Goal: Information Seeking & Learning: Compare options

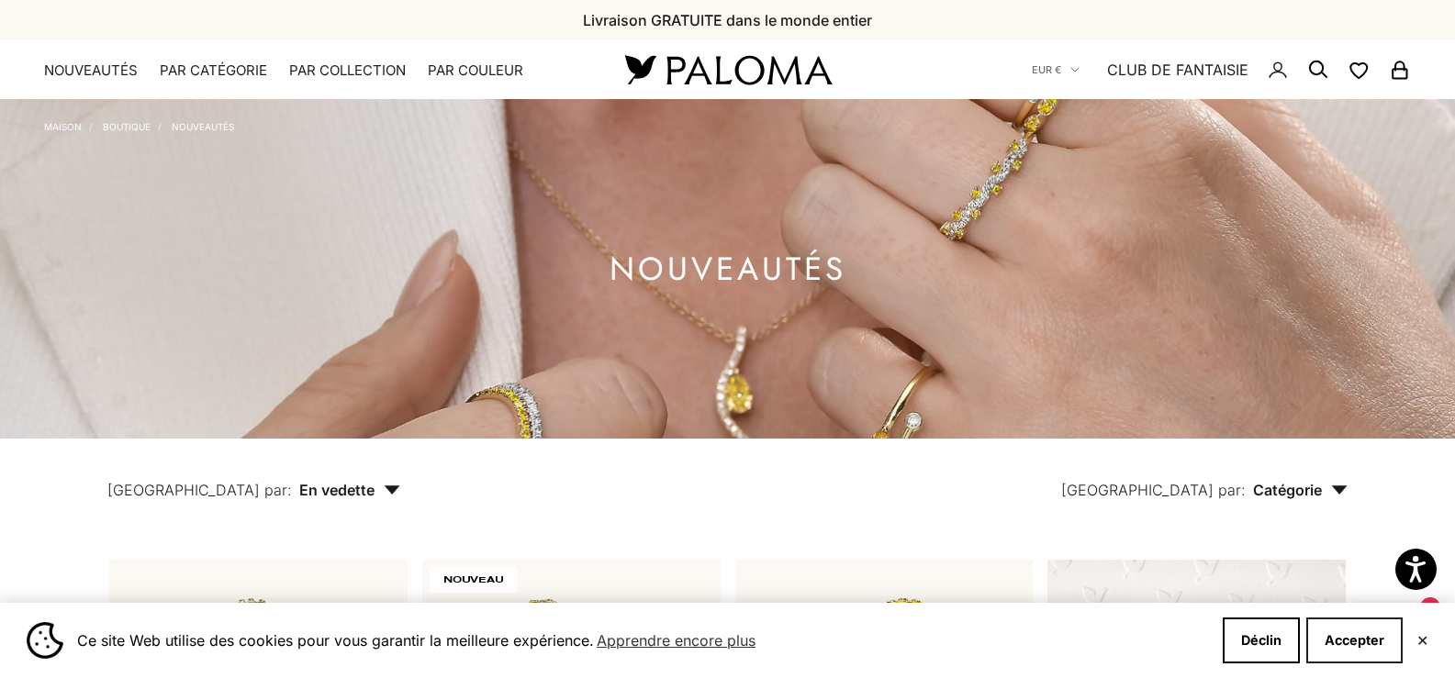
click at [1364, 642] on font "Accepter" at bounding box center [1355, 641] width 60 height 16
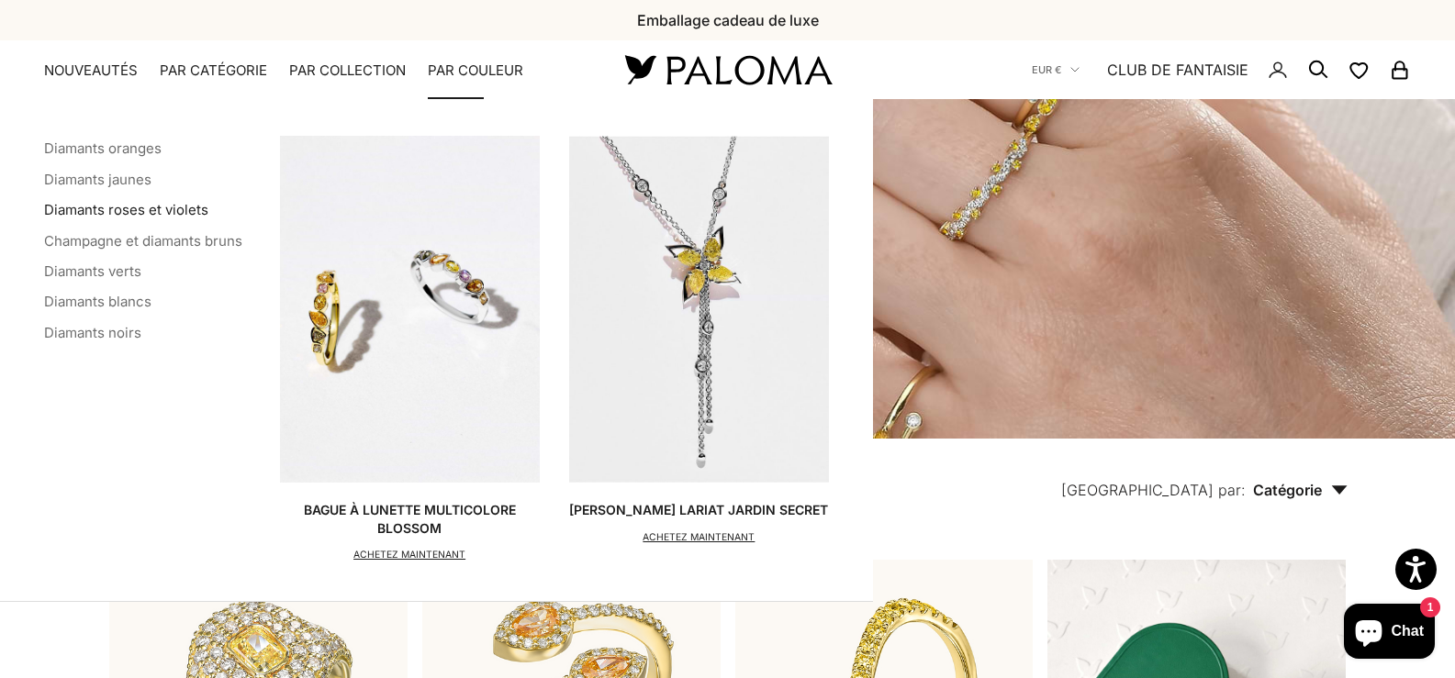
click at [127, 207] on font "Diamants roses et violets" at bounding box center [126, 209] width 164 height 17
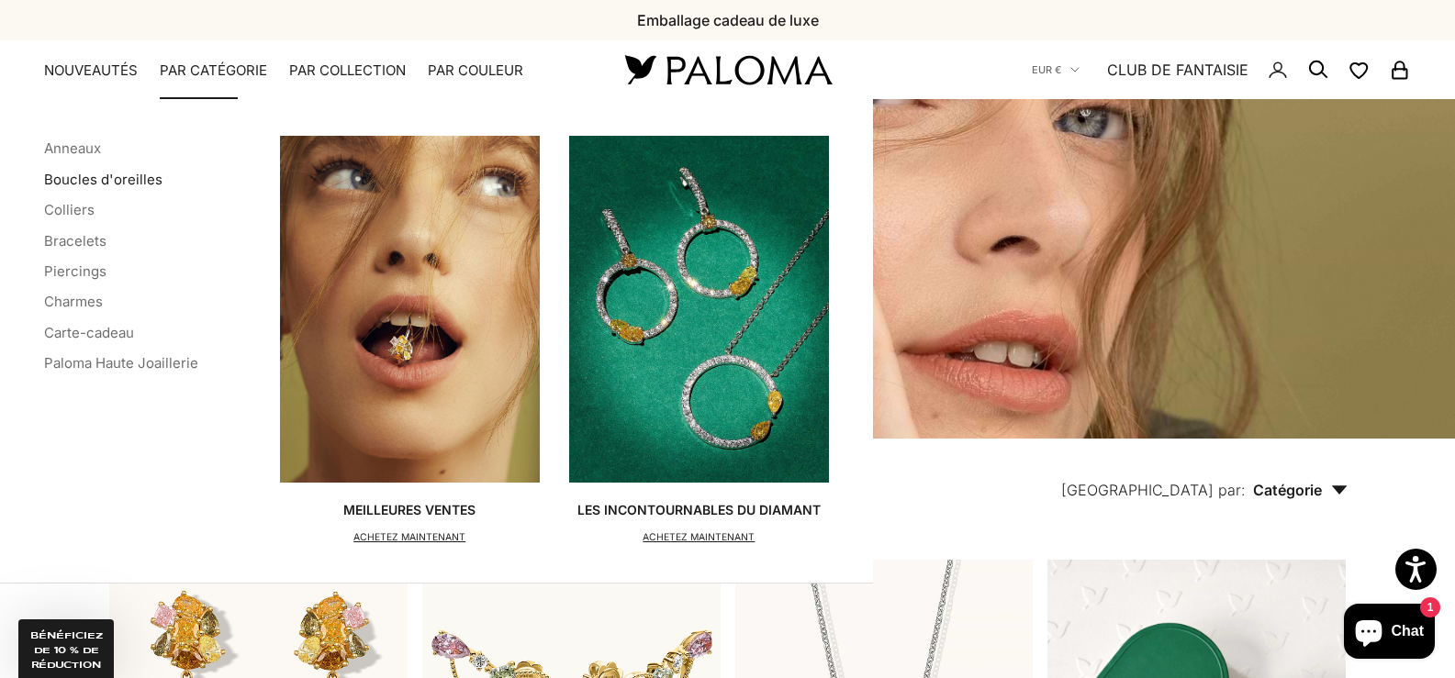
click at [127, 181] on font "Boucles d'oreilles" at bounding box center [103, 179] width 118 height 17
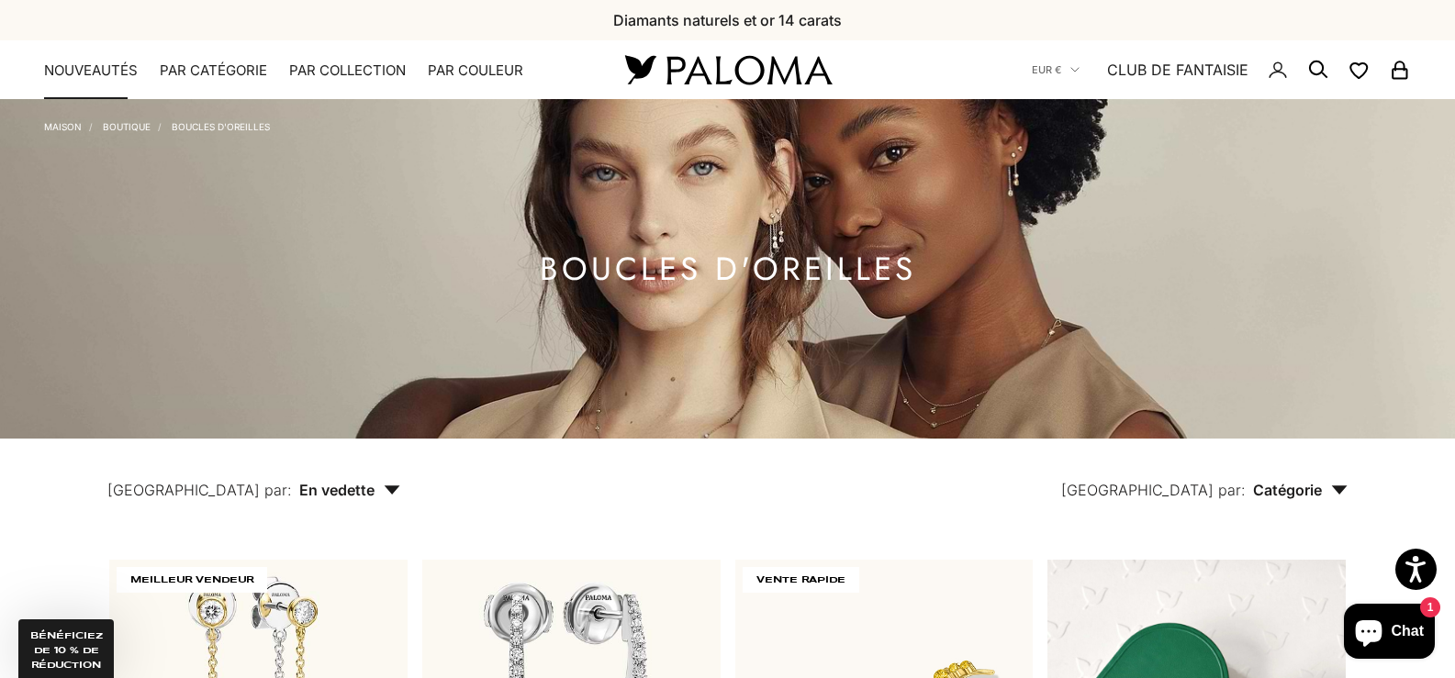
click at [111, 68] on font "NOUVEAUTÉS" at bounding box center [91, 70] width 94 height 17
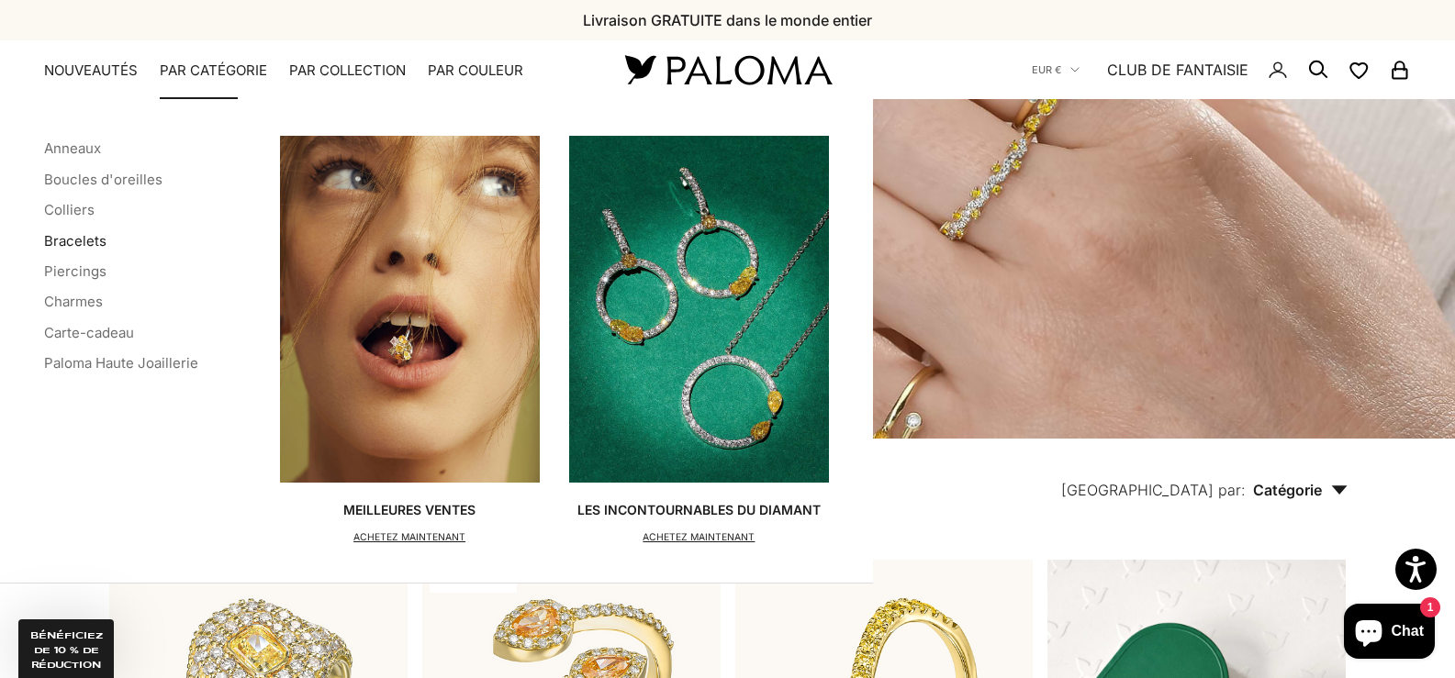
click at [84, 238] on font "Bracelets" at bounding box center [75, 240] width 62 height 17
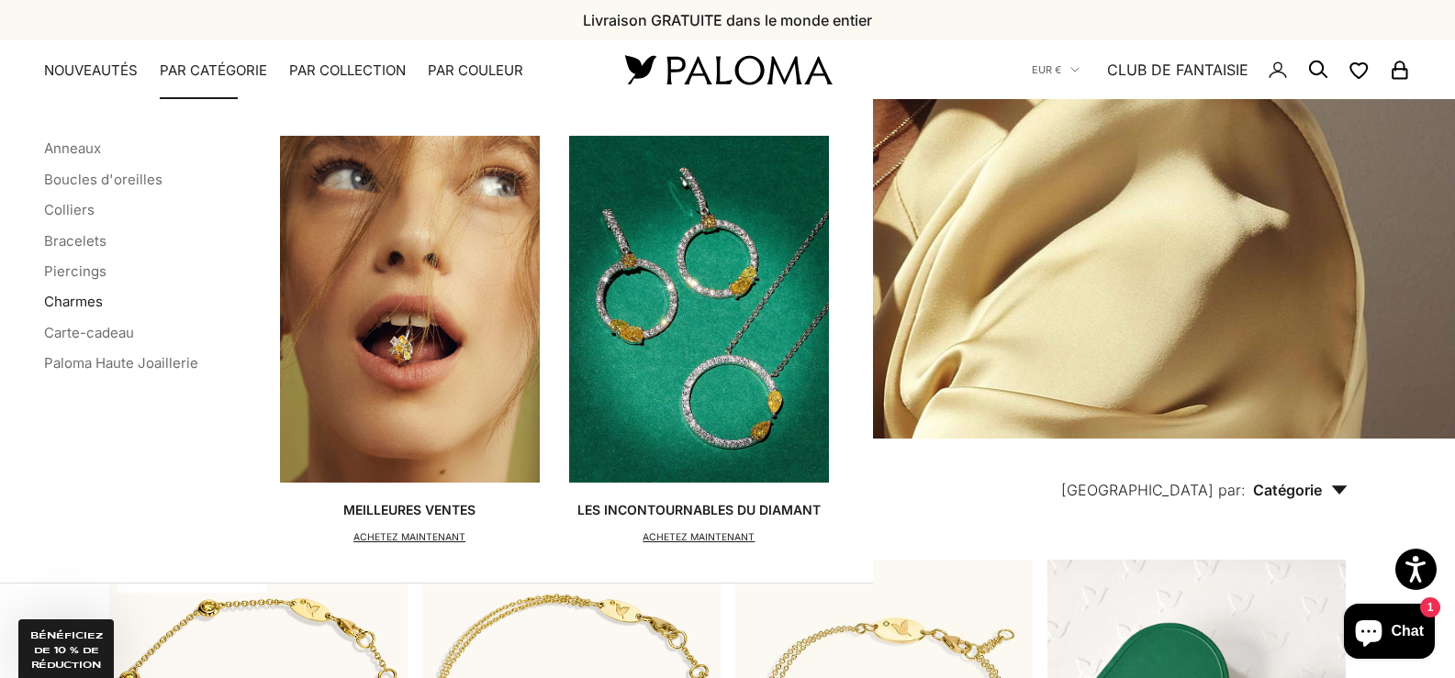
click at [73, 301] on font "Charmes" at bounding box center [73, 301] width 59 height 17
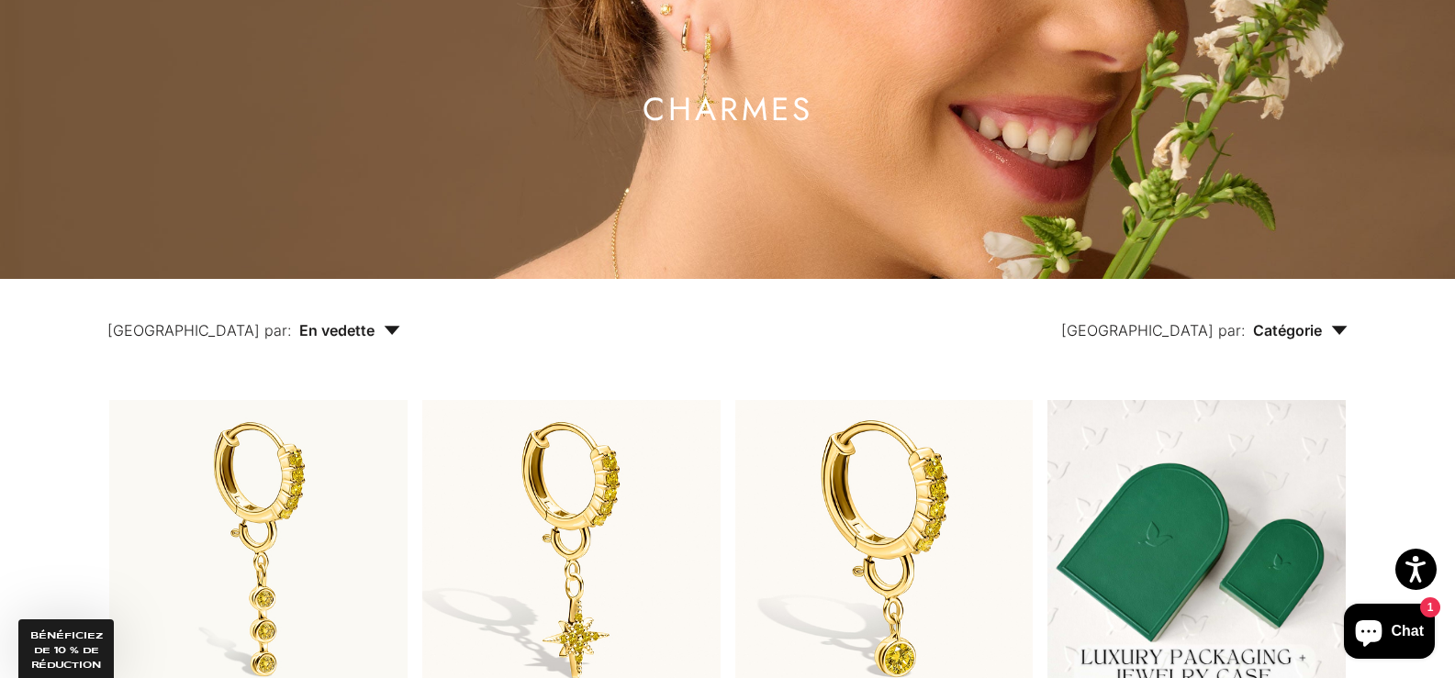
scroll to position [25, 0]
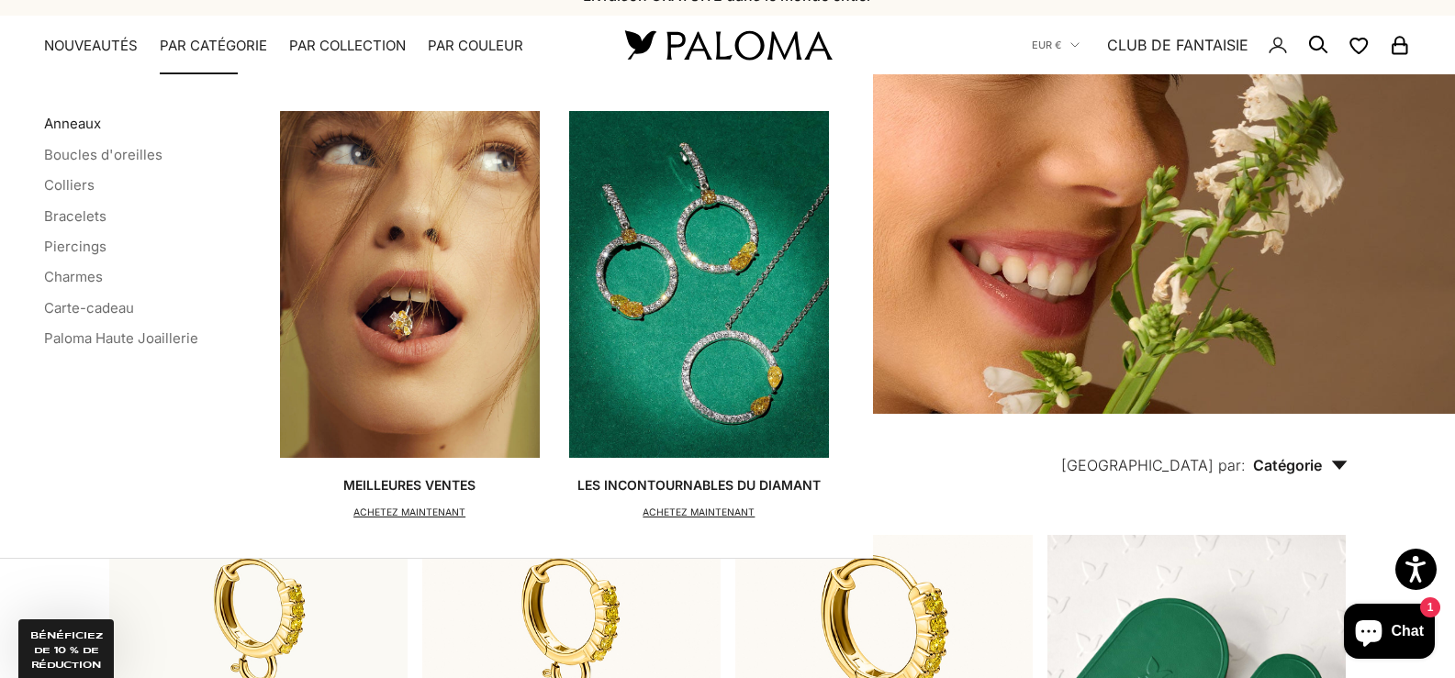
click at [77, 125] on font "Anneaux" at bounding box center [72, 123] width 57 height 17
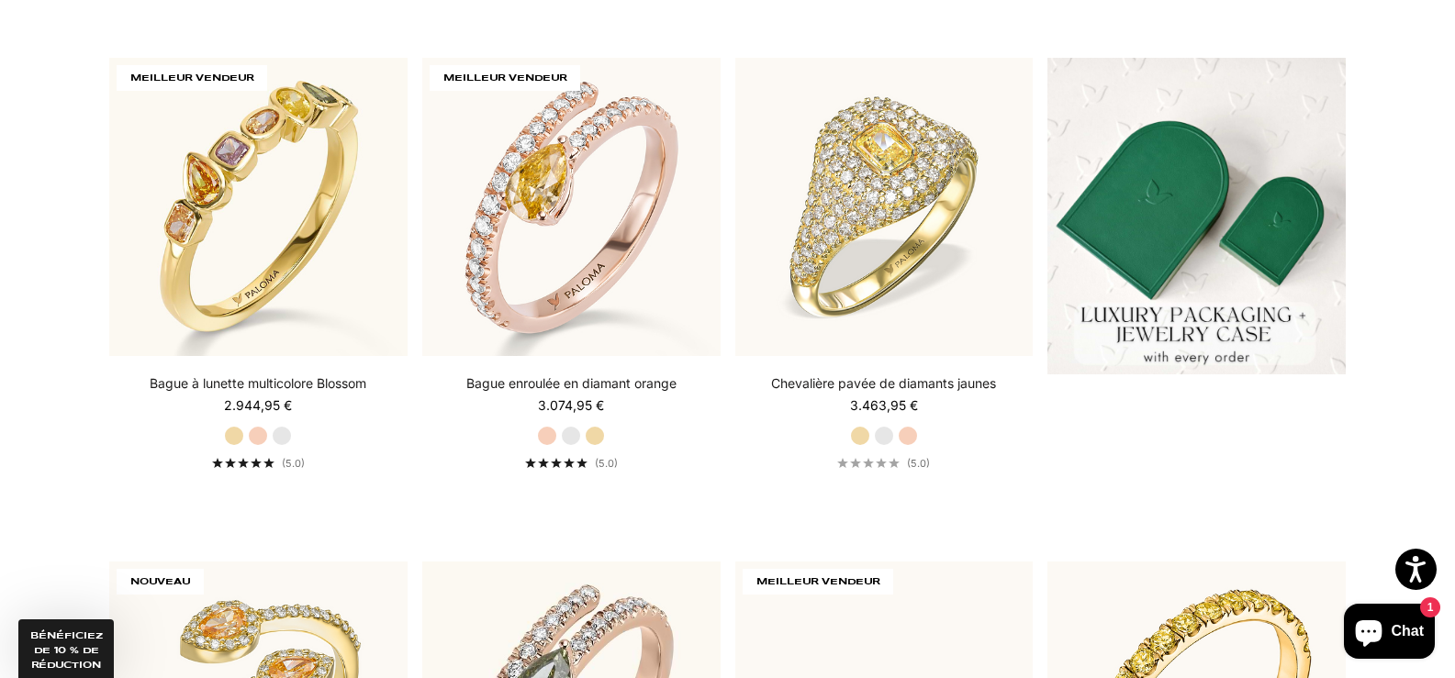
scroll to position [551, 0]
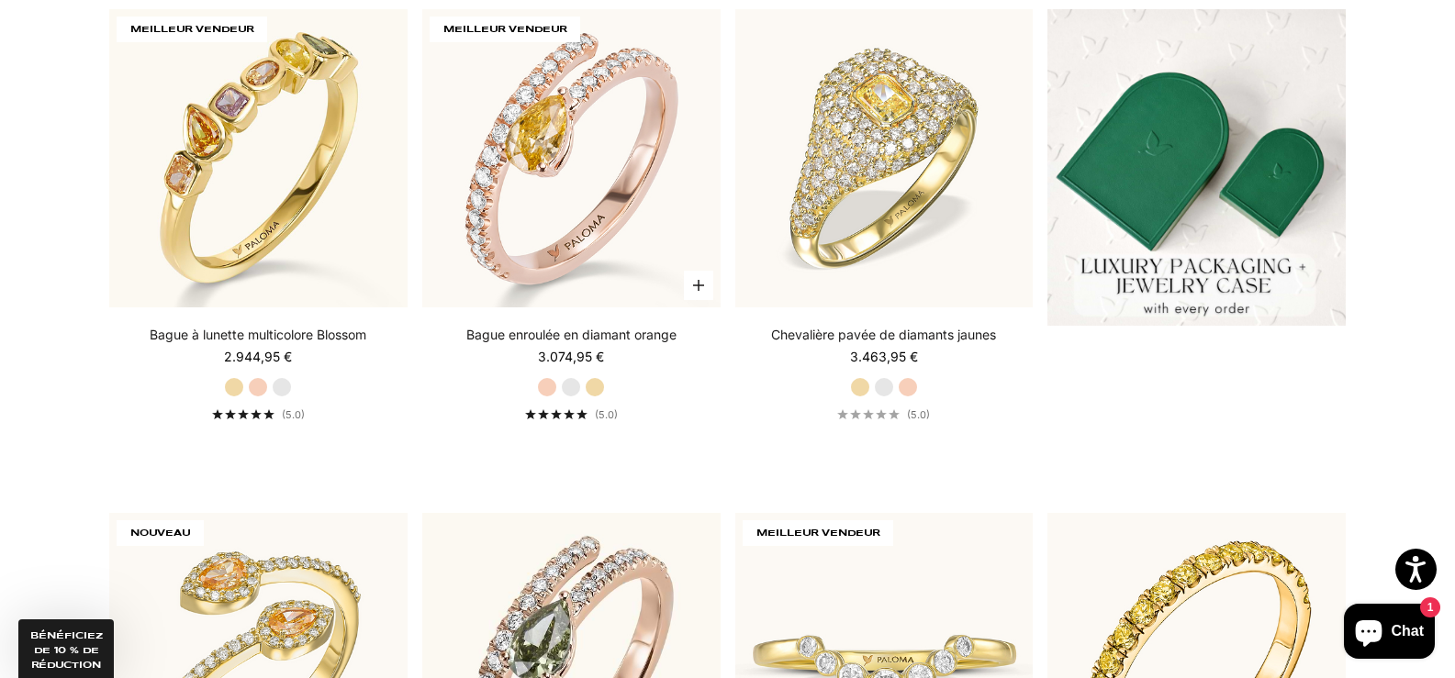
click at [599, 389] on label "Or jaune" at bounding box center [595, 387] width 20 height 20
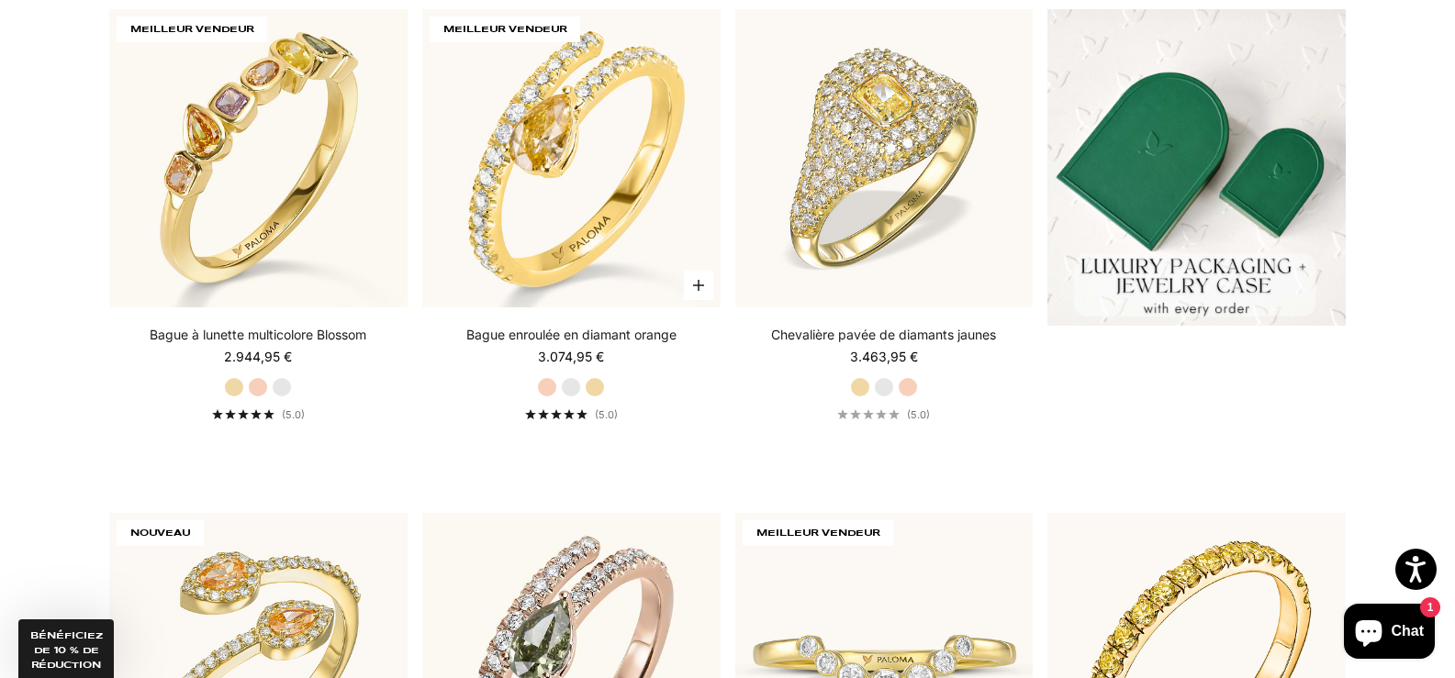
click at [550, 386] on label "Or rose" at bounding box center [547, 387] width 20 height 20
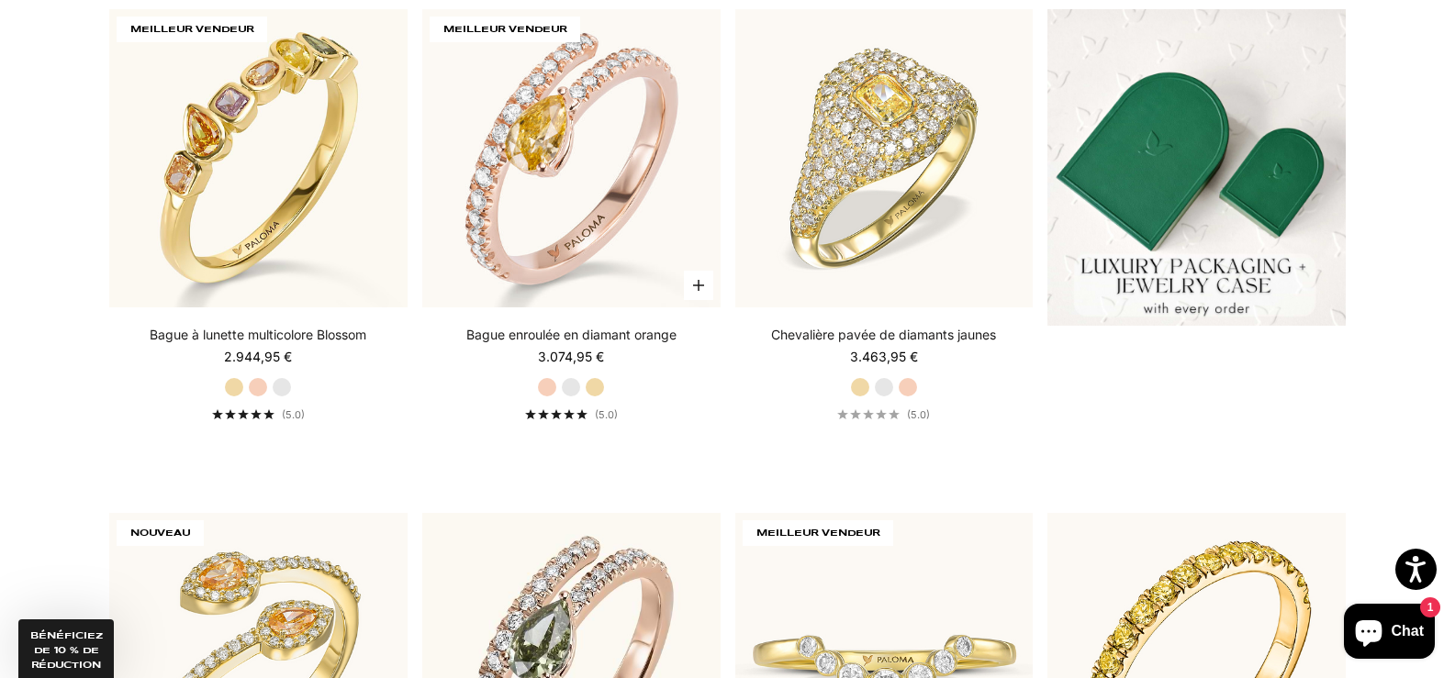
click at [571, 388] on label "Or blanc" at bounding box center [571, 387] width 20 height 20
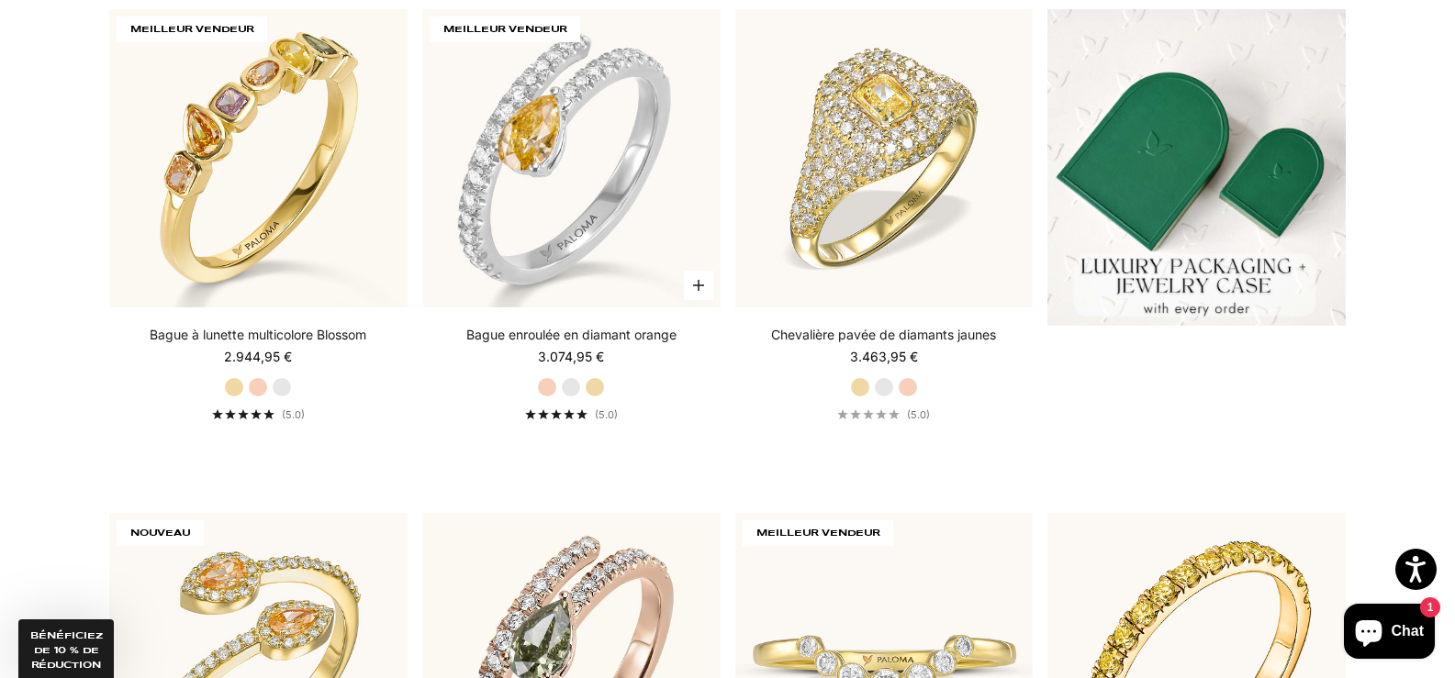
click at [549, 387] on label "Or rose" at bounding box center [547, 387] width 20 height 20
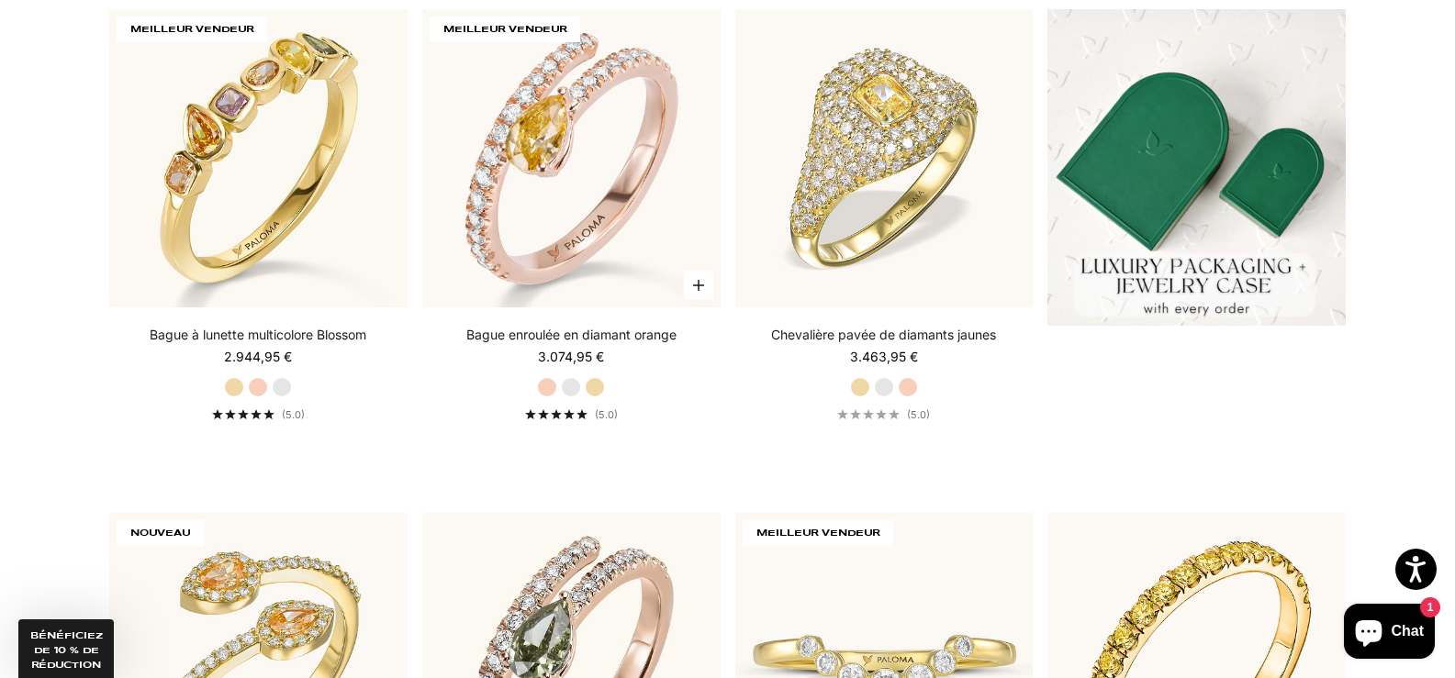
click at [597, 387] on label "Or jaune" at bounding box center [595, 387] width 20 height 20
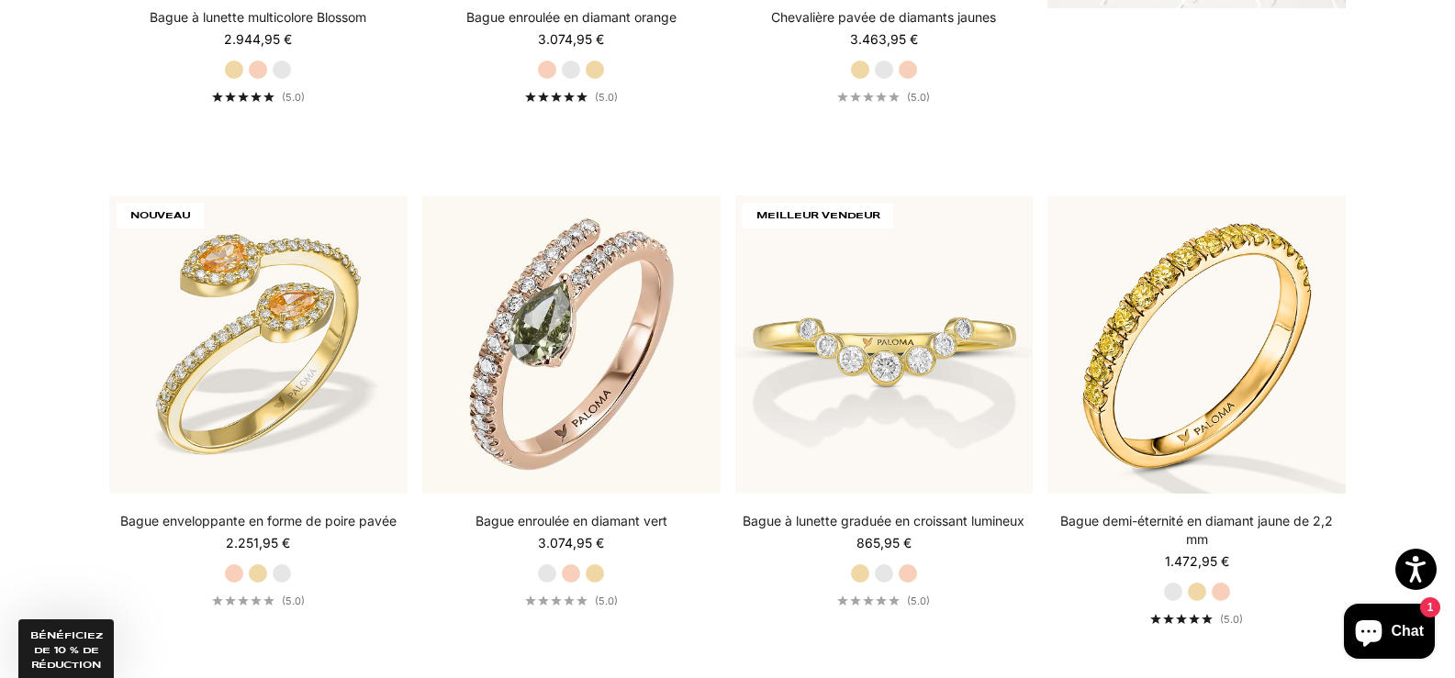
scroll to position [905, 0]
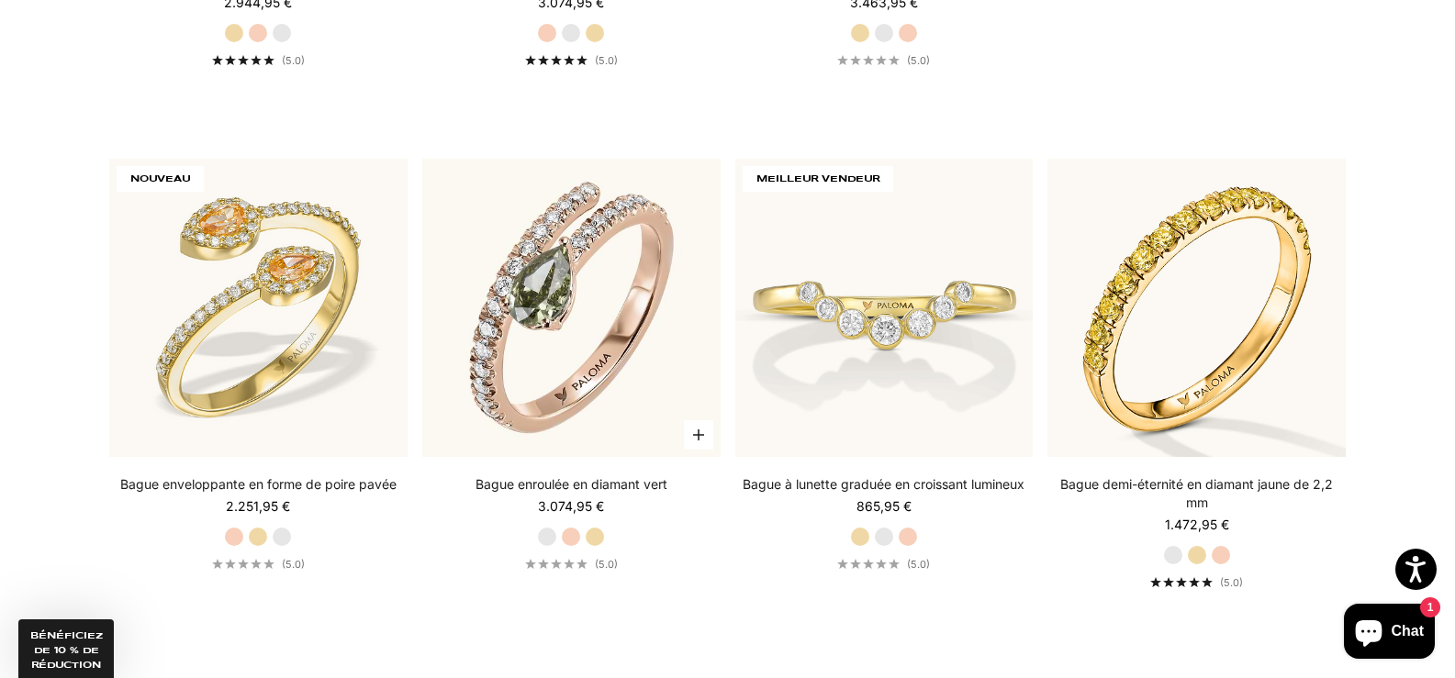
click at [597, 538] on label "Or jaune" at bounding box center [595, 537] width 20 height 20
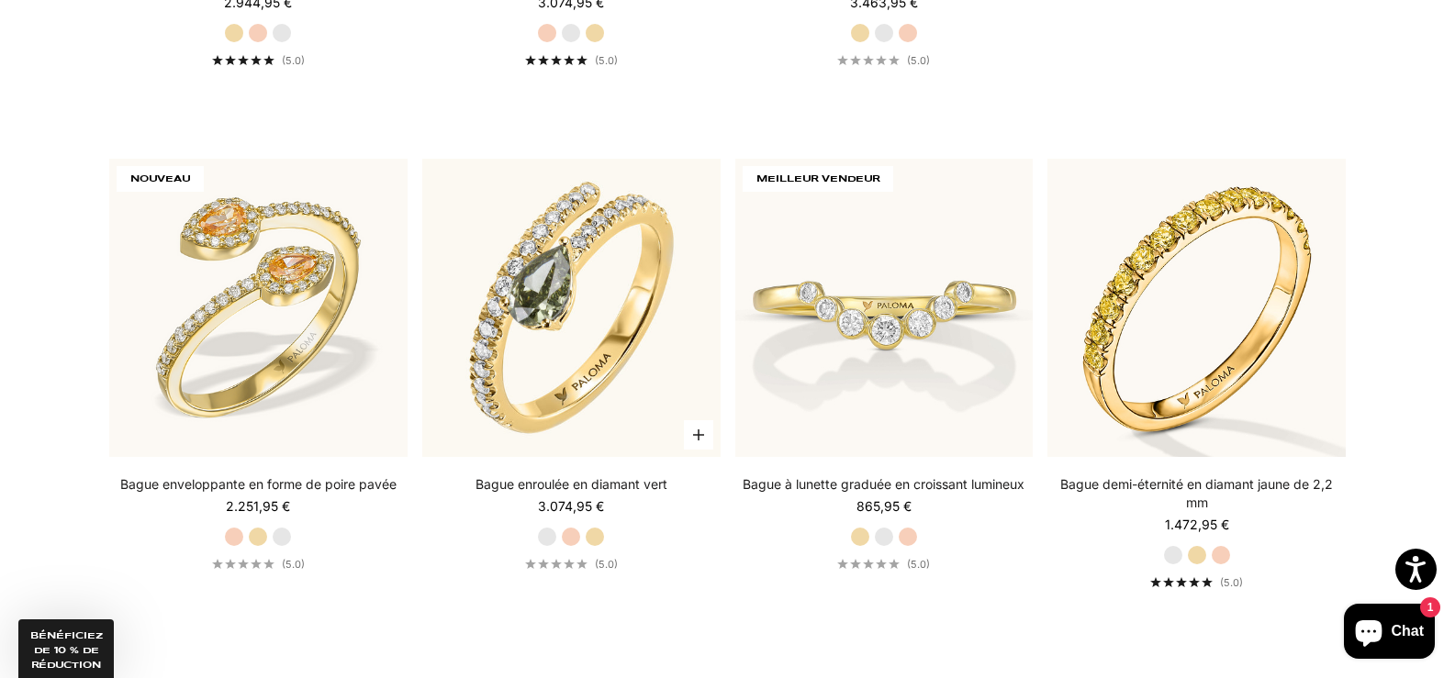
click at [571, 539] on label "Or rose" at bounding box center [571, 537] width 20 height 20
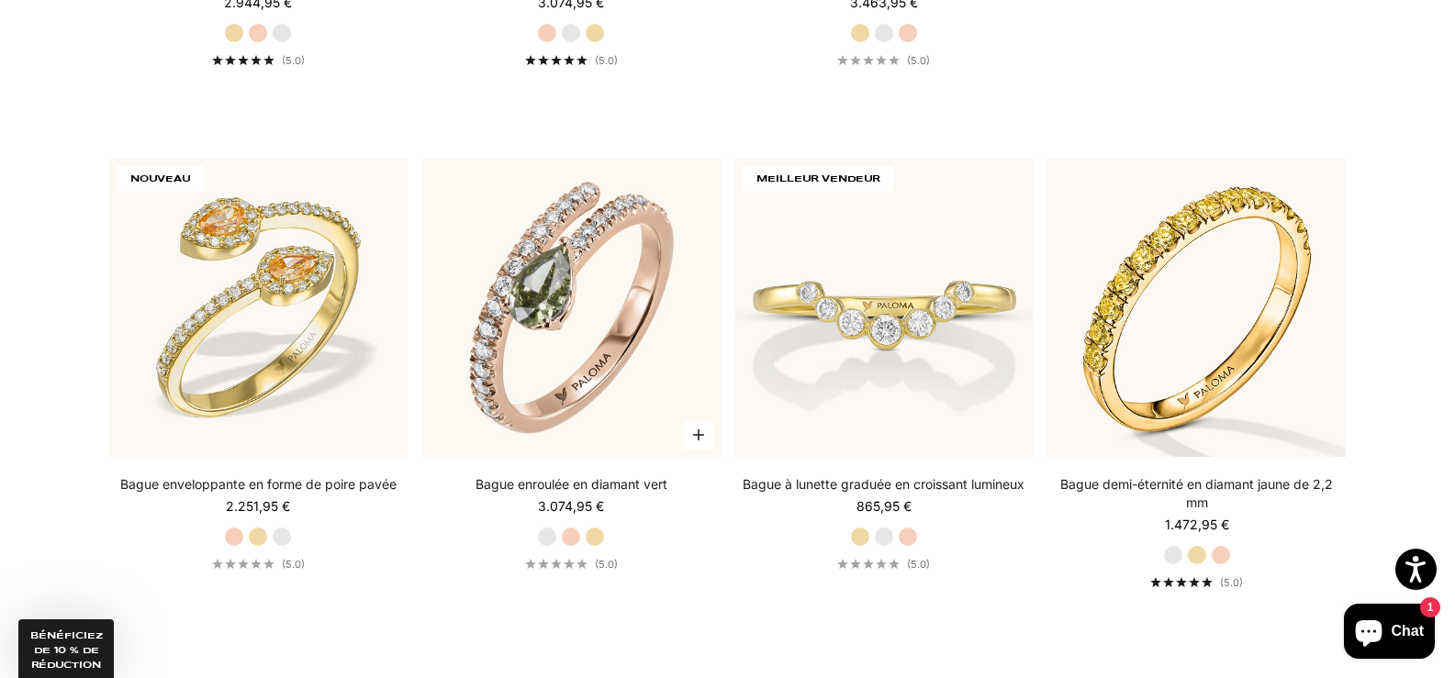
click at [595, 542] on label "Or jaune" at bounding box center [595, 537] width 20 height 20
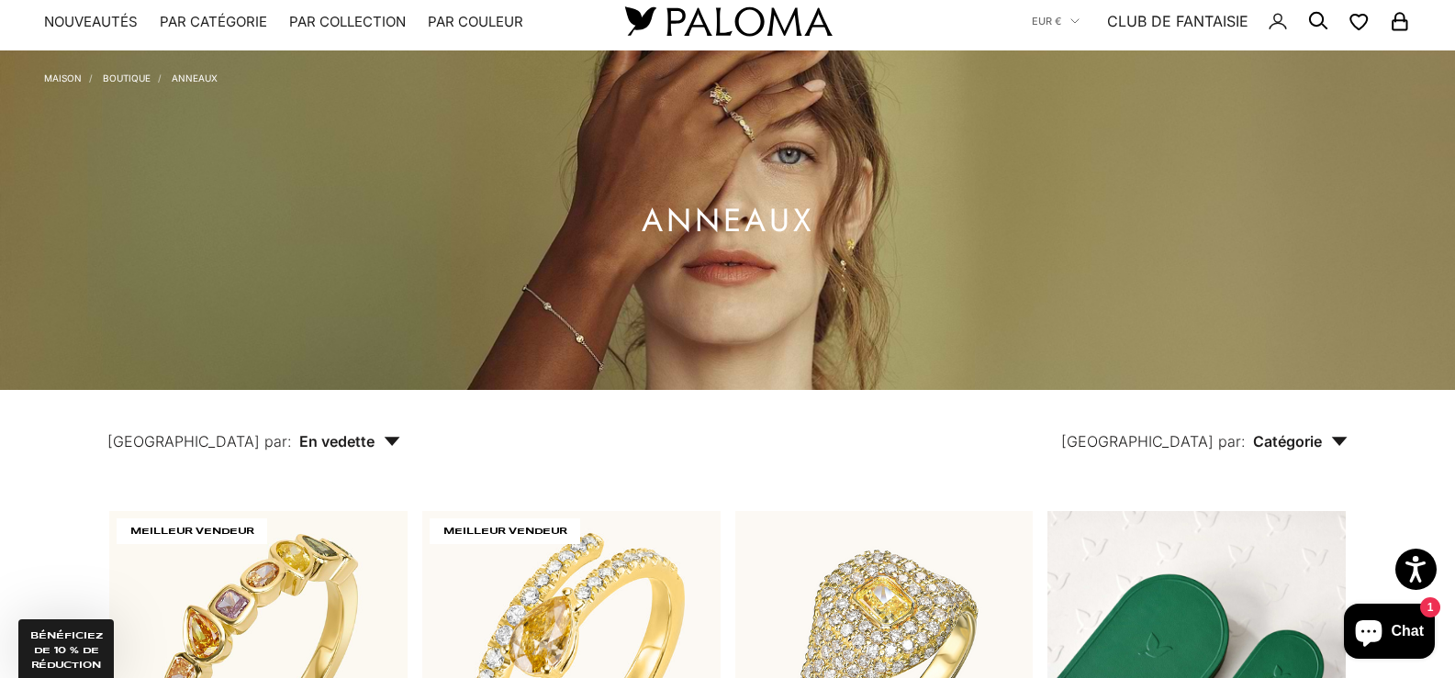
scroll to position [0, 0]
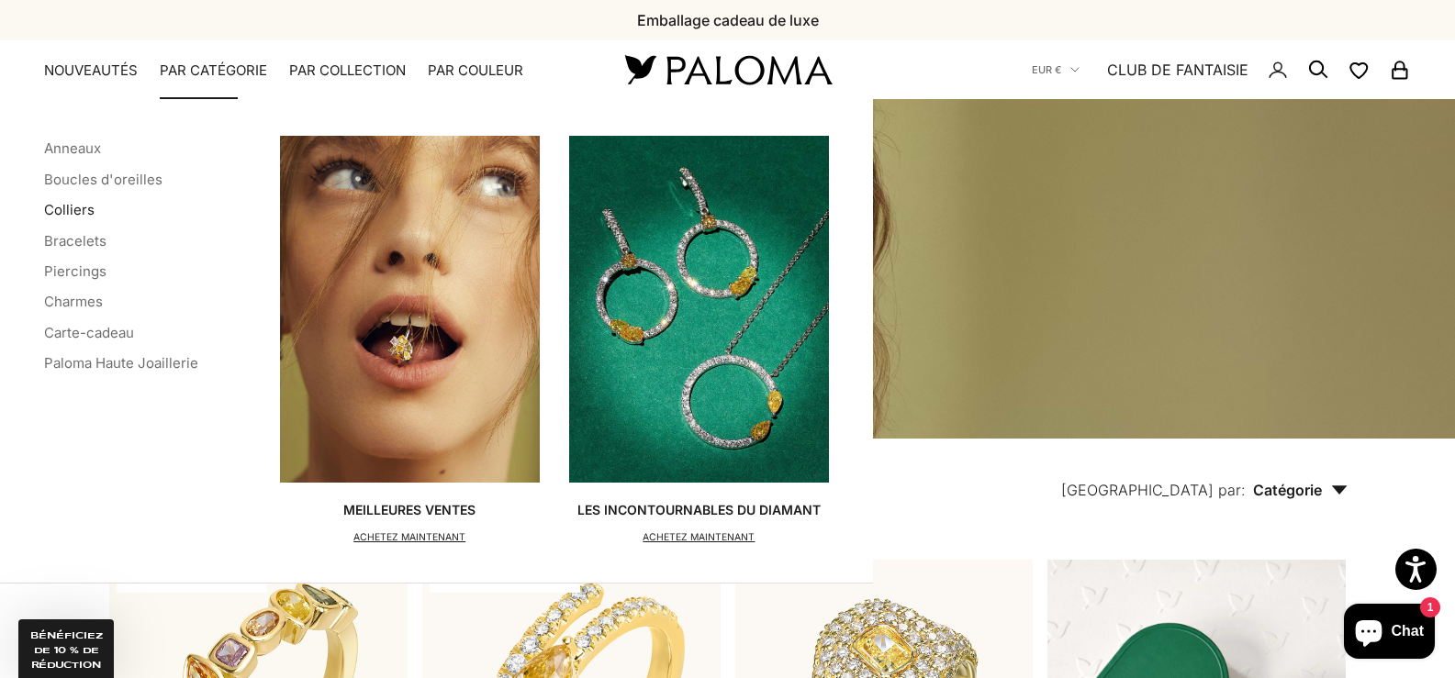
click at [70, 210] on font "Colliers" at bounding box center [69, 209] width 50 height 17
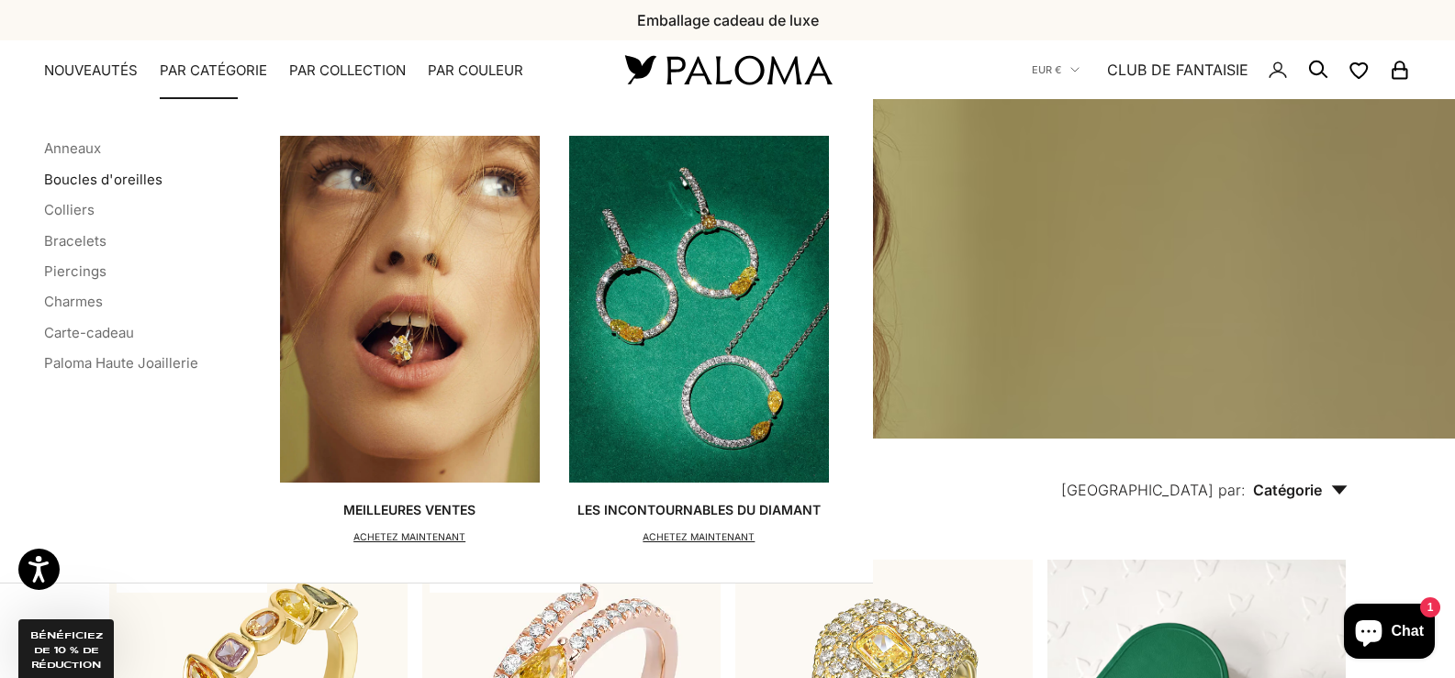
click at [133, 181] on font "Boucles d'oreilles" at bounding box center [103, 179] width 118 height 17
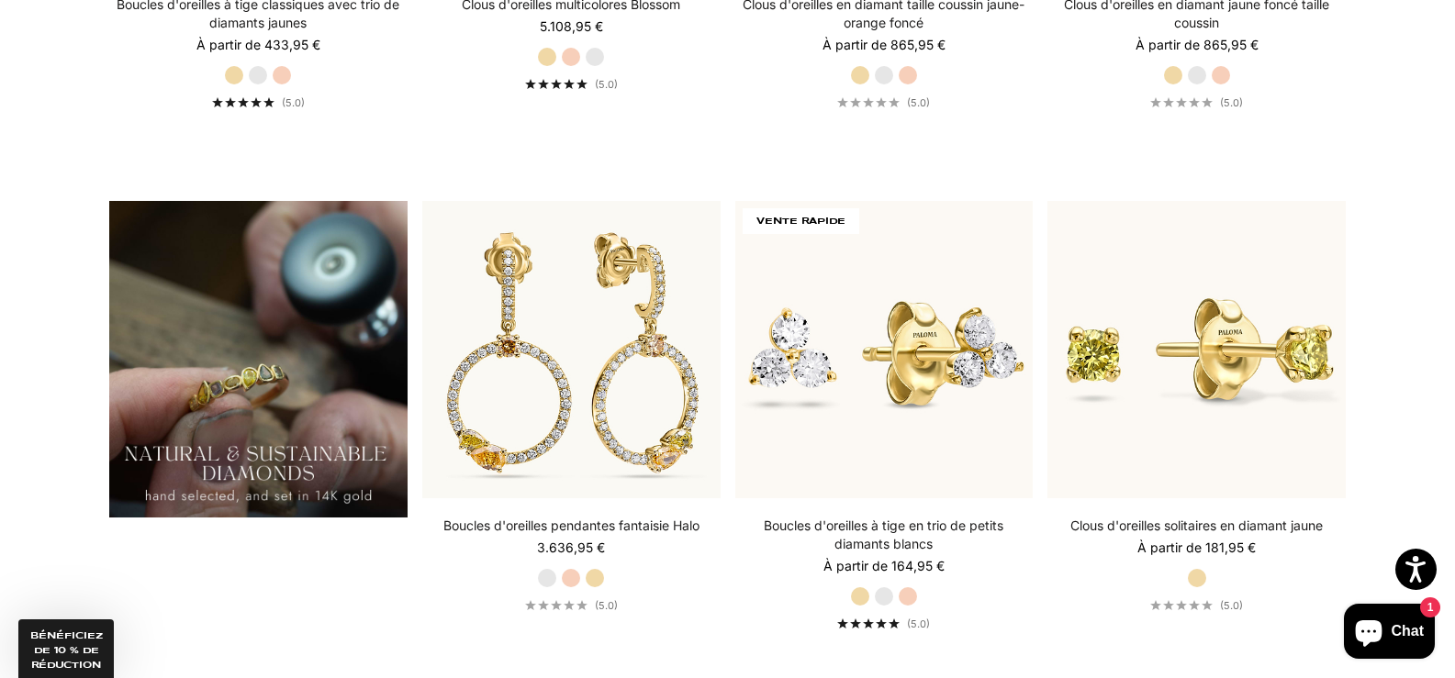
scroll to position [1407, 0]
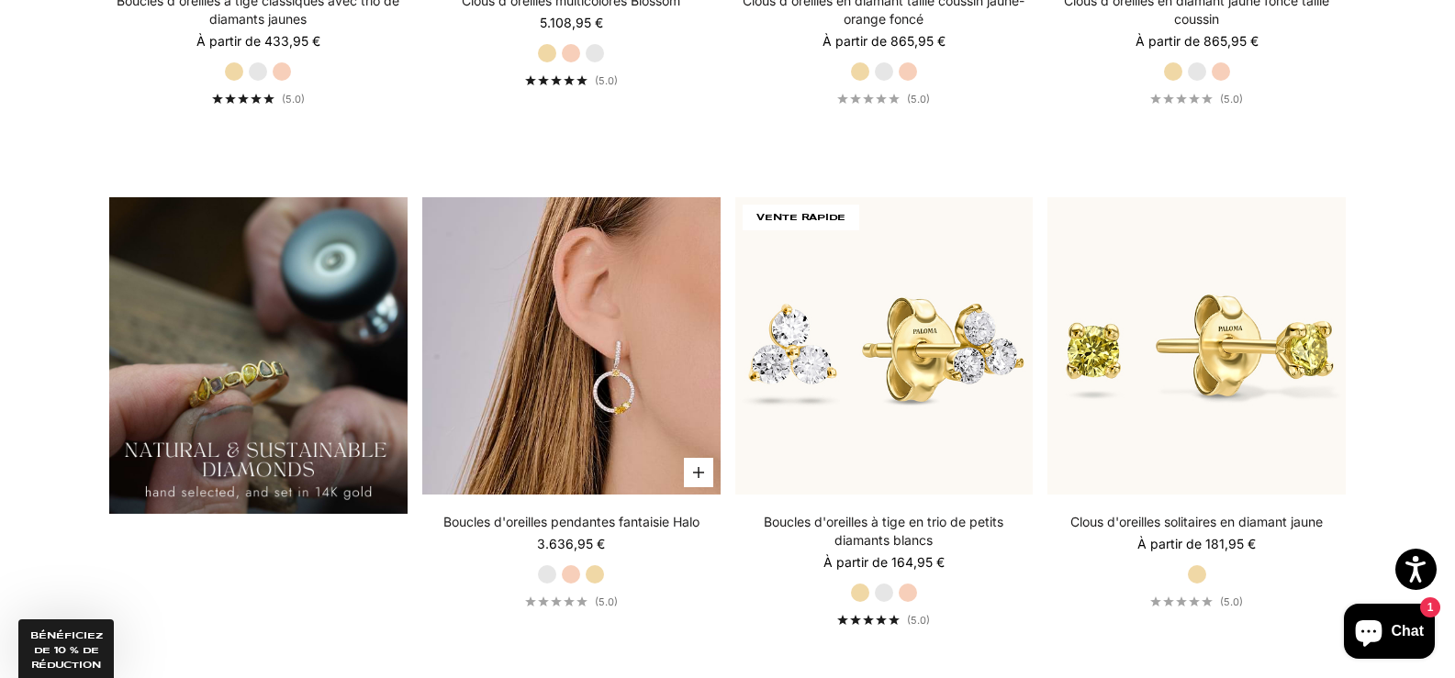
click at [580, 331] on img at bounding box center [571, 346] width 298 height 298
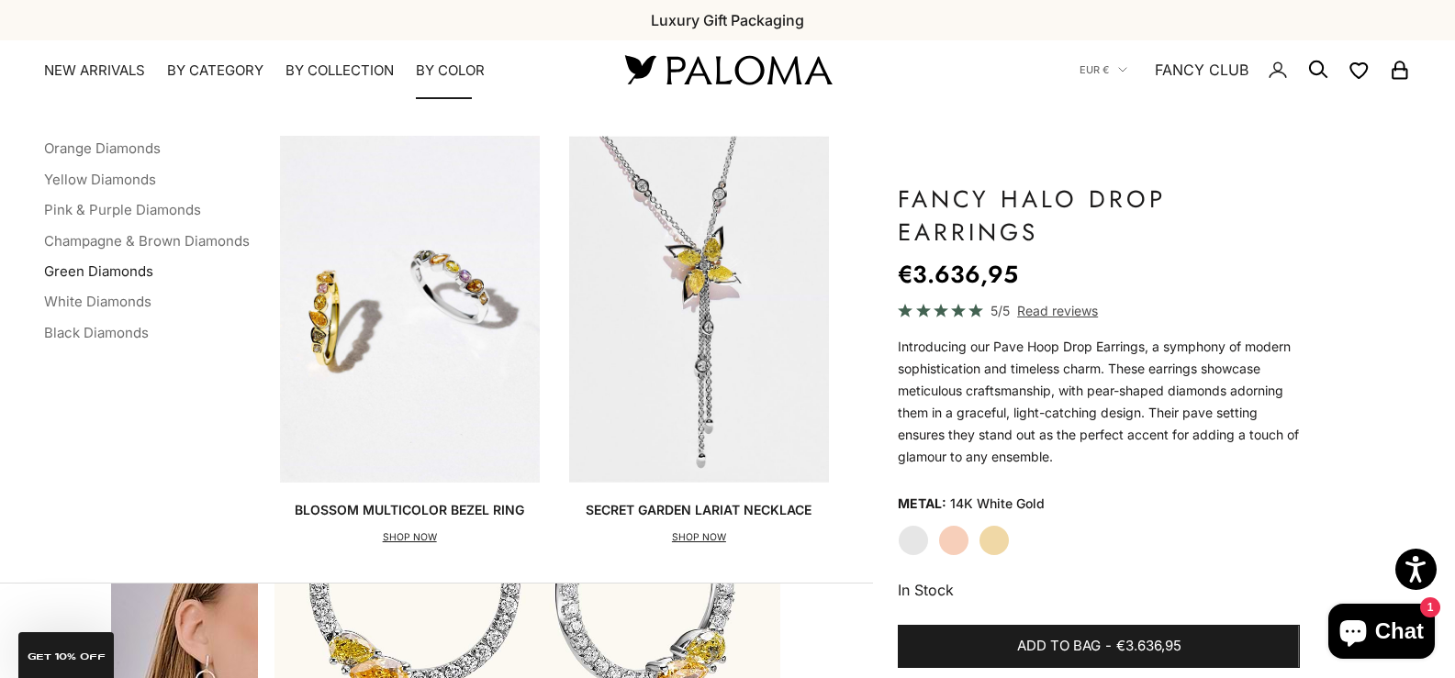
click at [101, 273] on link "Green Diamonds" at bounding box center [98, 271] width 109 height 17
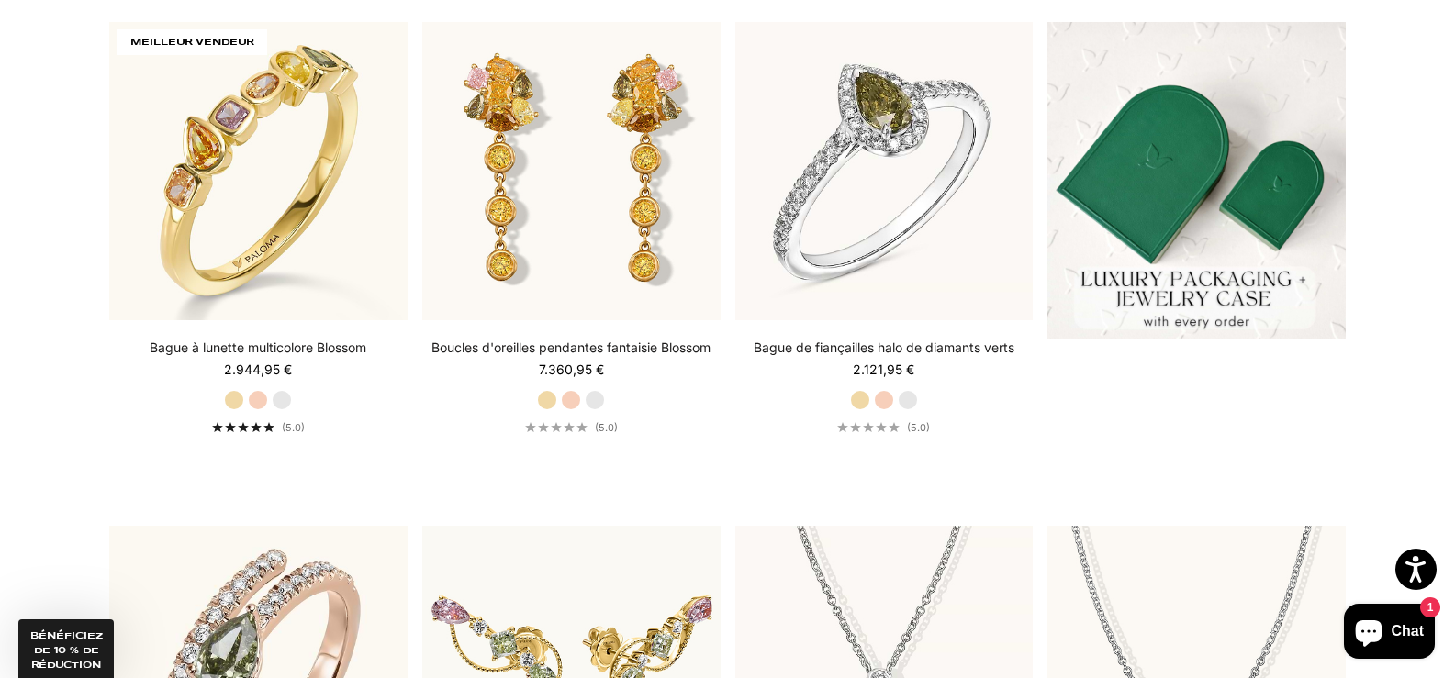
scroll to position [599, 0]
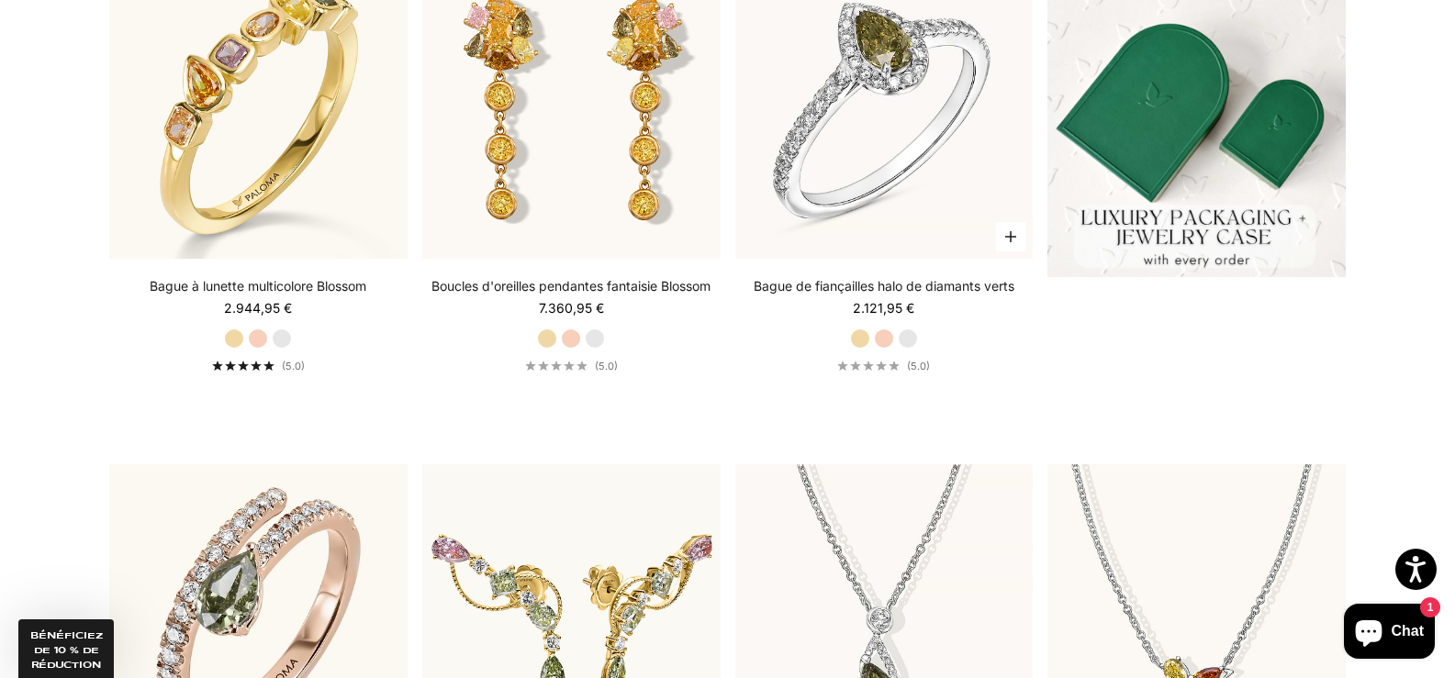
click at [886, 339] on label "Or rose" at bounding box center [884, 339] width 20 height 20
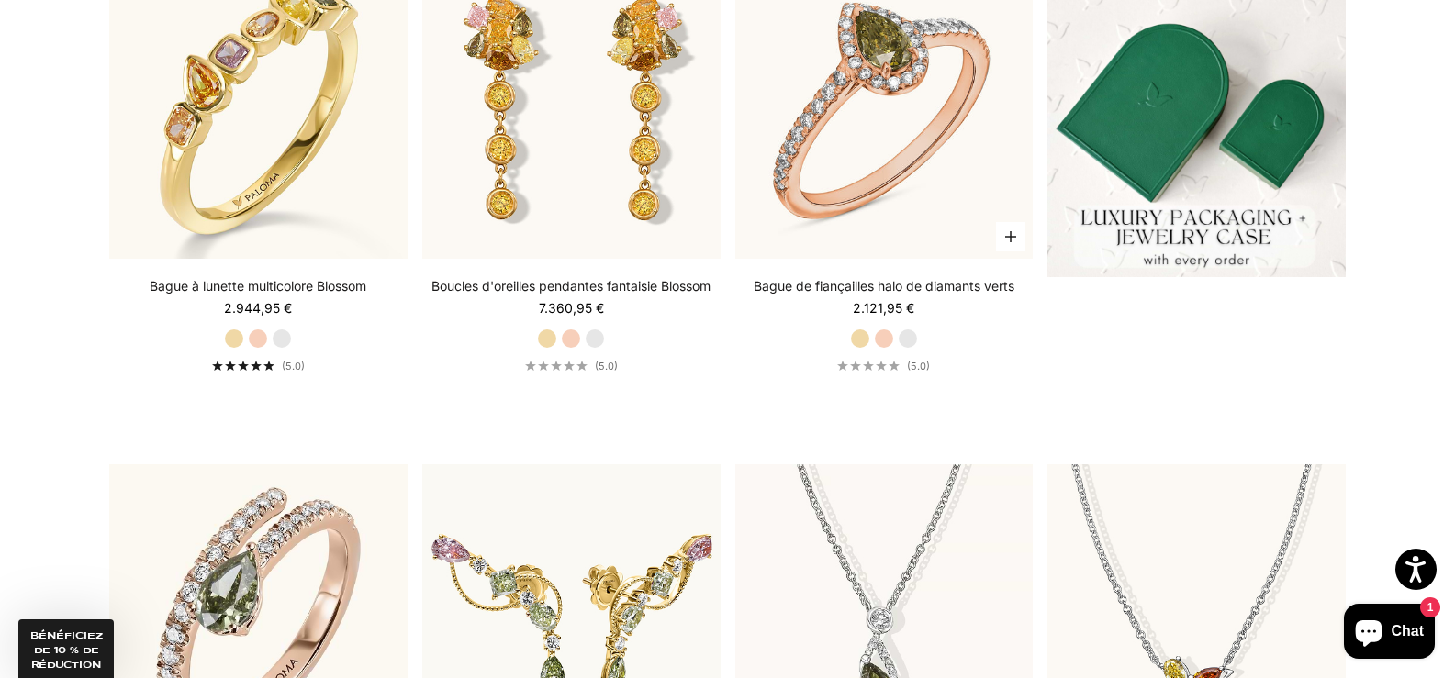
click at [913, 336] on label "Or blanc" at bounding box center [908, 339] width 20 height 20
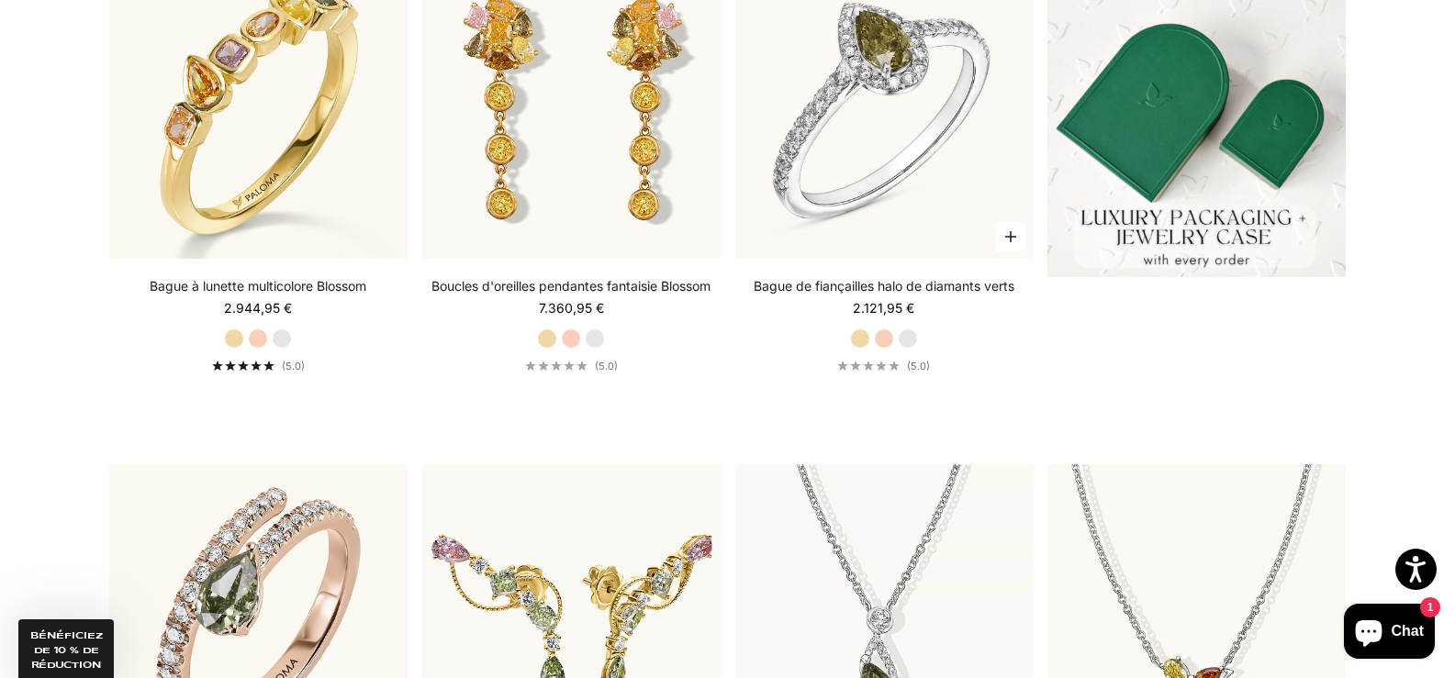
click at [862, 341] on label "Or jaune" at bounding box center [860, 339] width 20 height 20
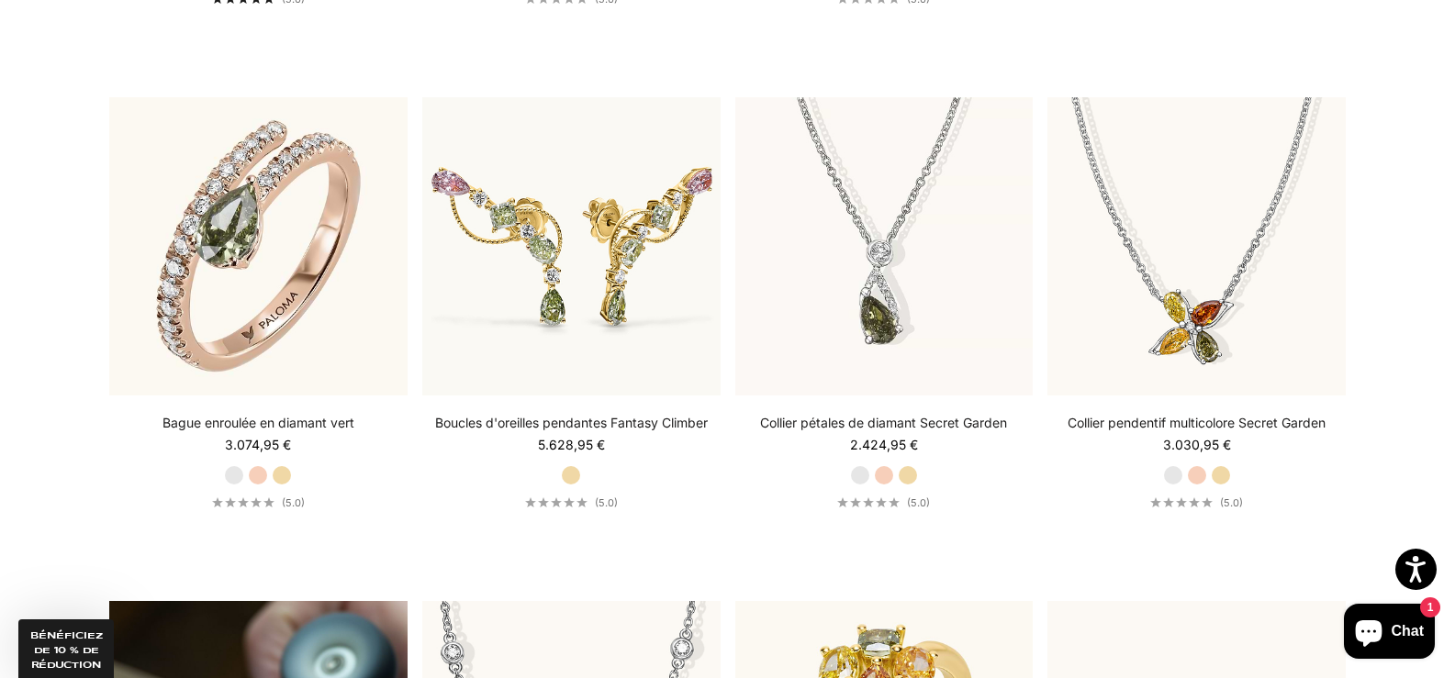
scroll to position [1015, 0]
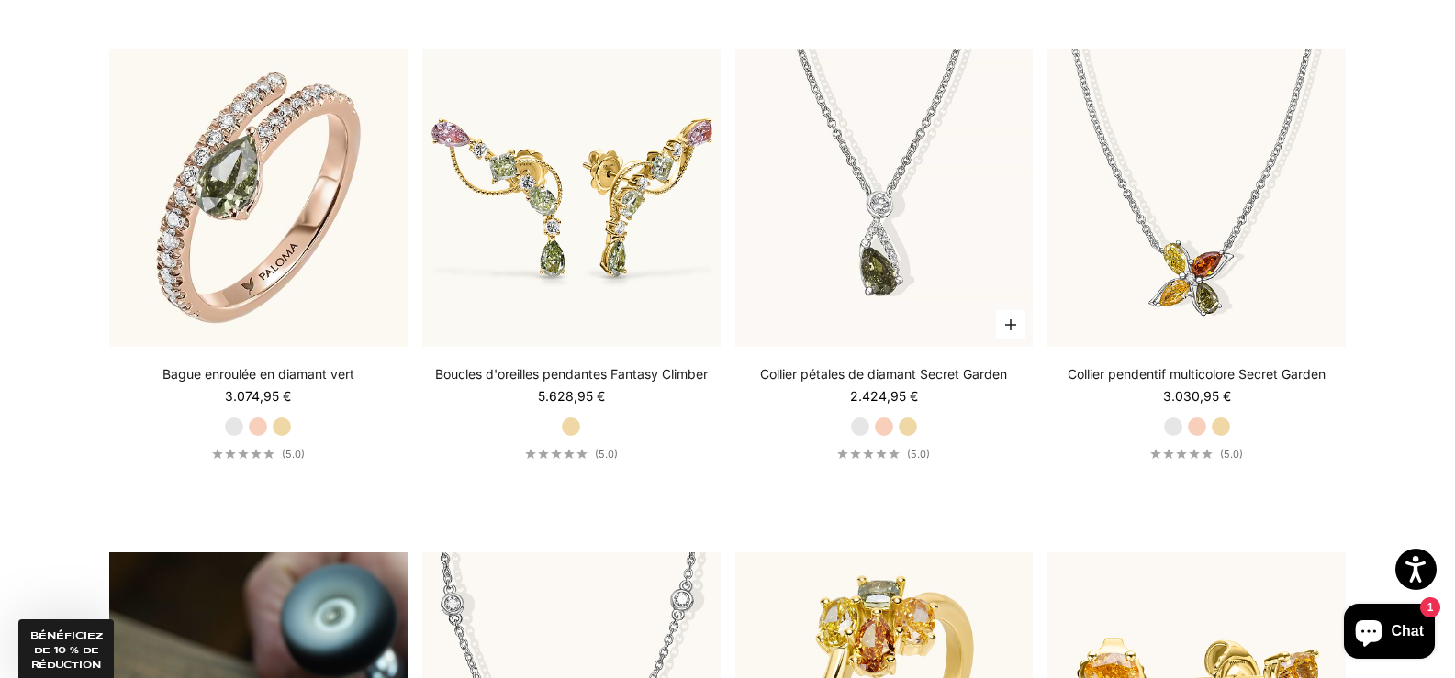
click at [906, 427] on label "Or jaune" at bounding box center [908, 427] width 20 height 20
click at [284, 432] on label "Or jaune" at bounding box center [282, 427] width 20 height 20
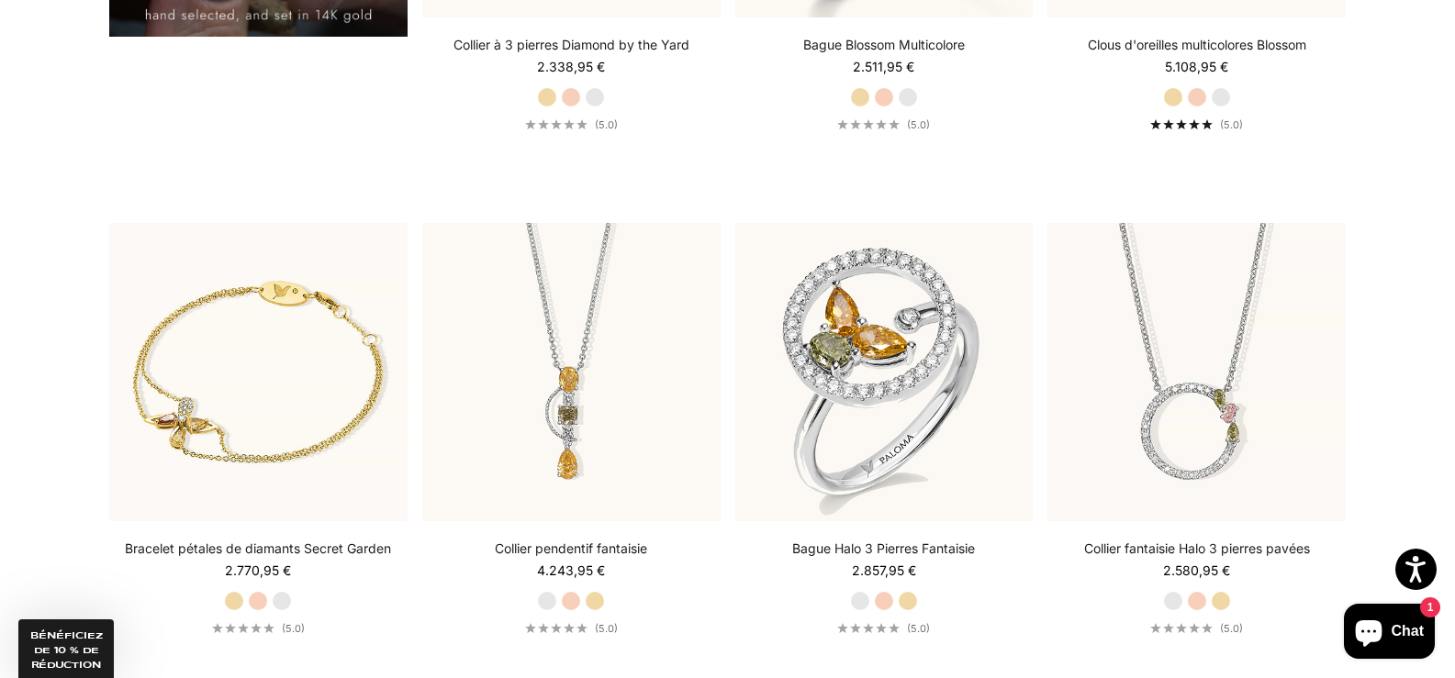
scroll to position [1872, 0]
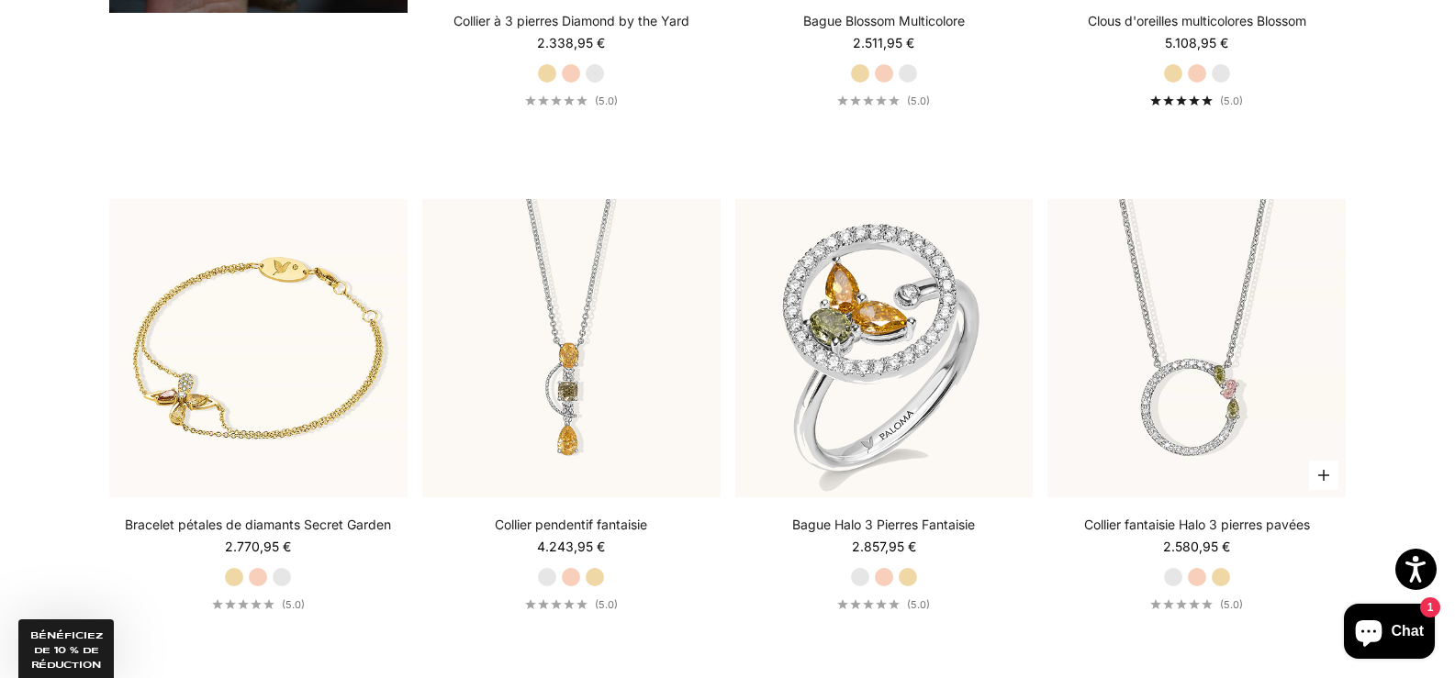
click at [1194, 576] on label "Or rose" at bounding box center [1197, 577] width 20 height 20
click at [1221, 579] on label "Or jaune" at bounding box center [1221, 577] width 20 height 20
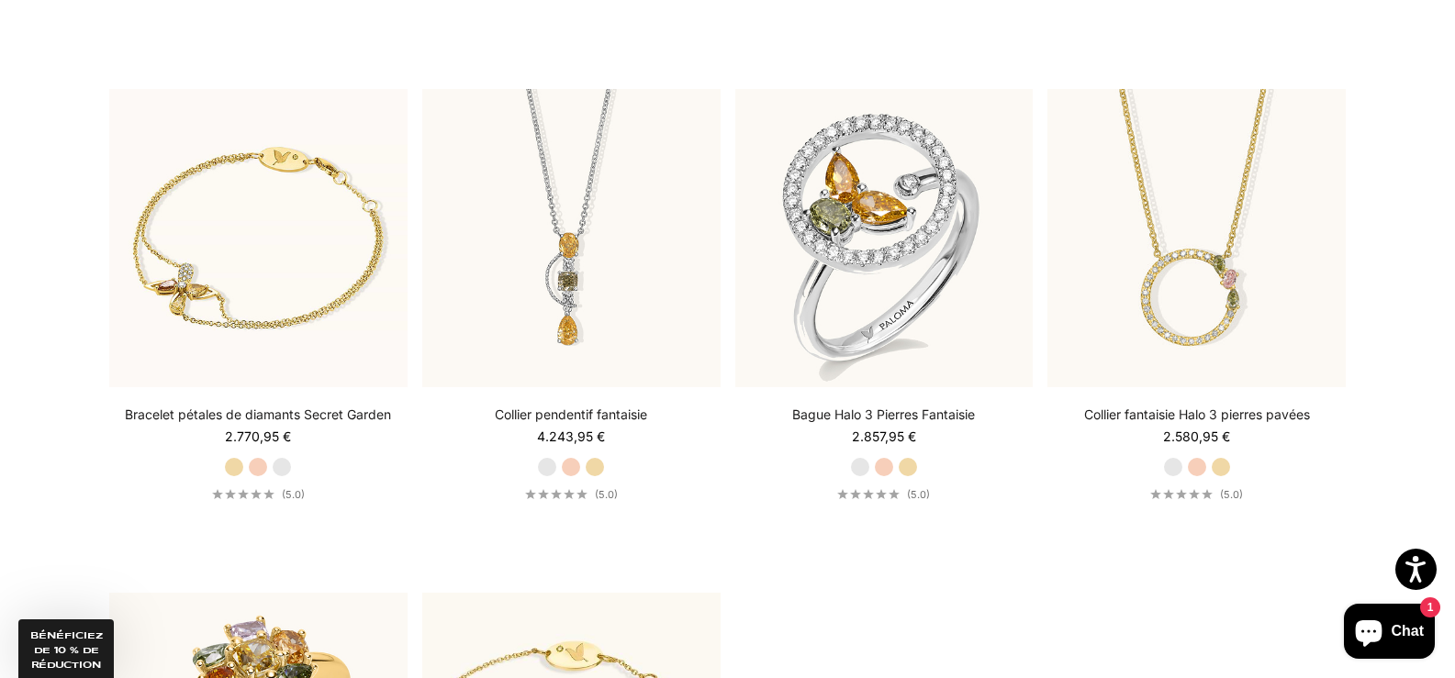
scroll to position [1933, 0]
